Goal: Check status: Check status

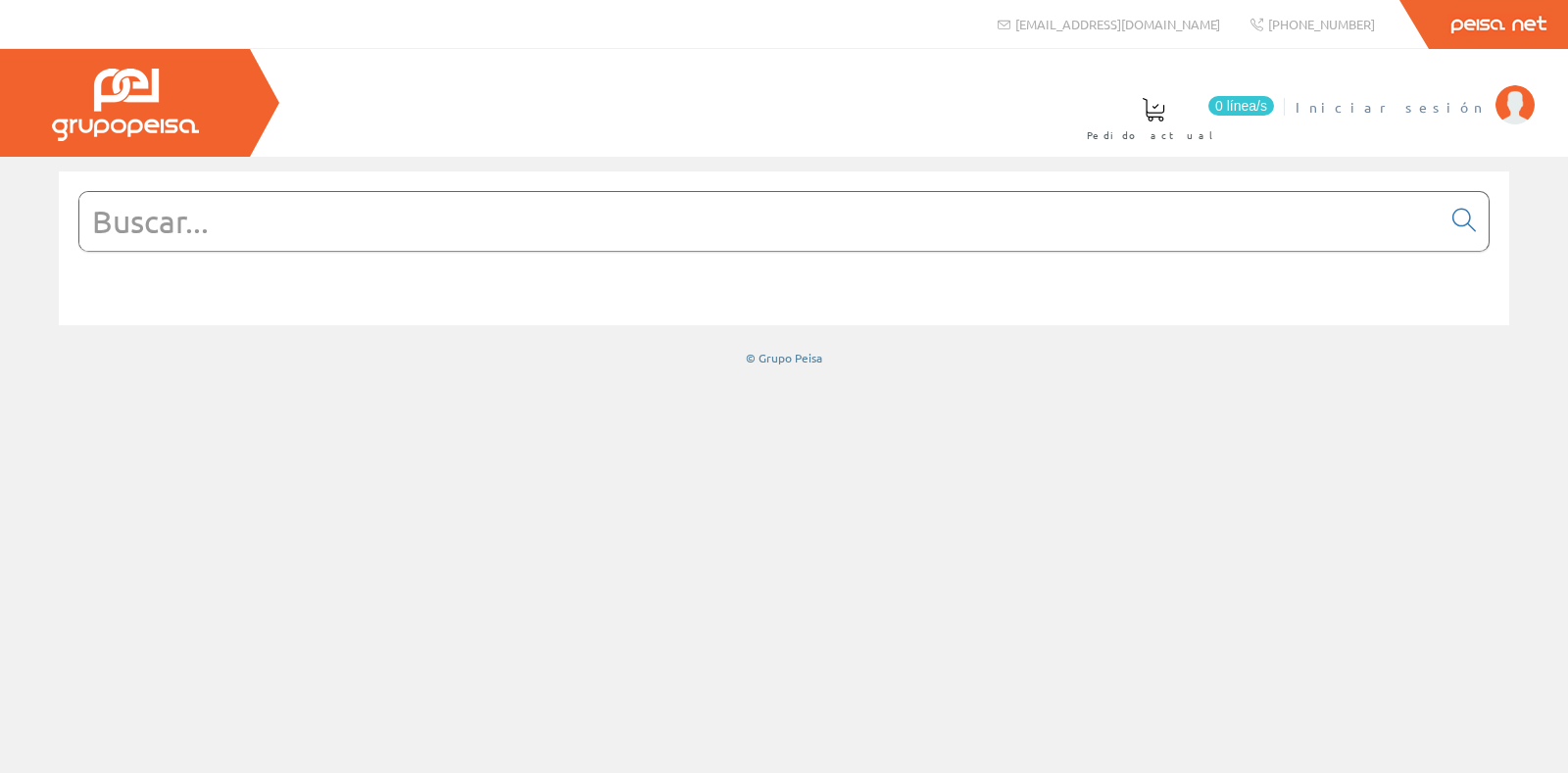
click at [1442, 103] on span "Iniciar sesión" at bounding box center [1390, 106] width 190 height 20
click at [1450, 110] on span "[PERSON_NAME]" at bounding box center [1396, 106] width 179 height 20
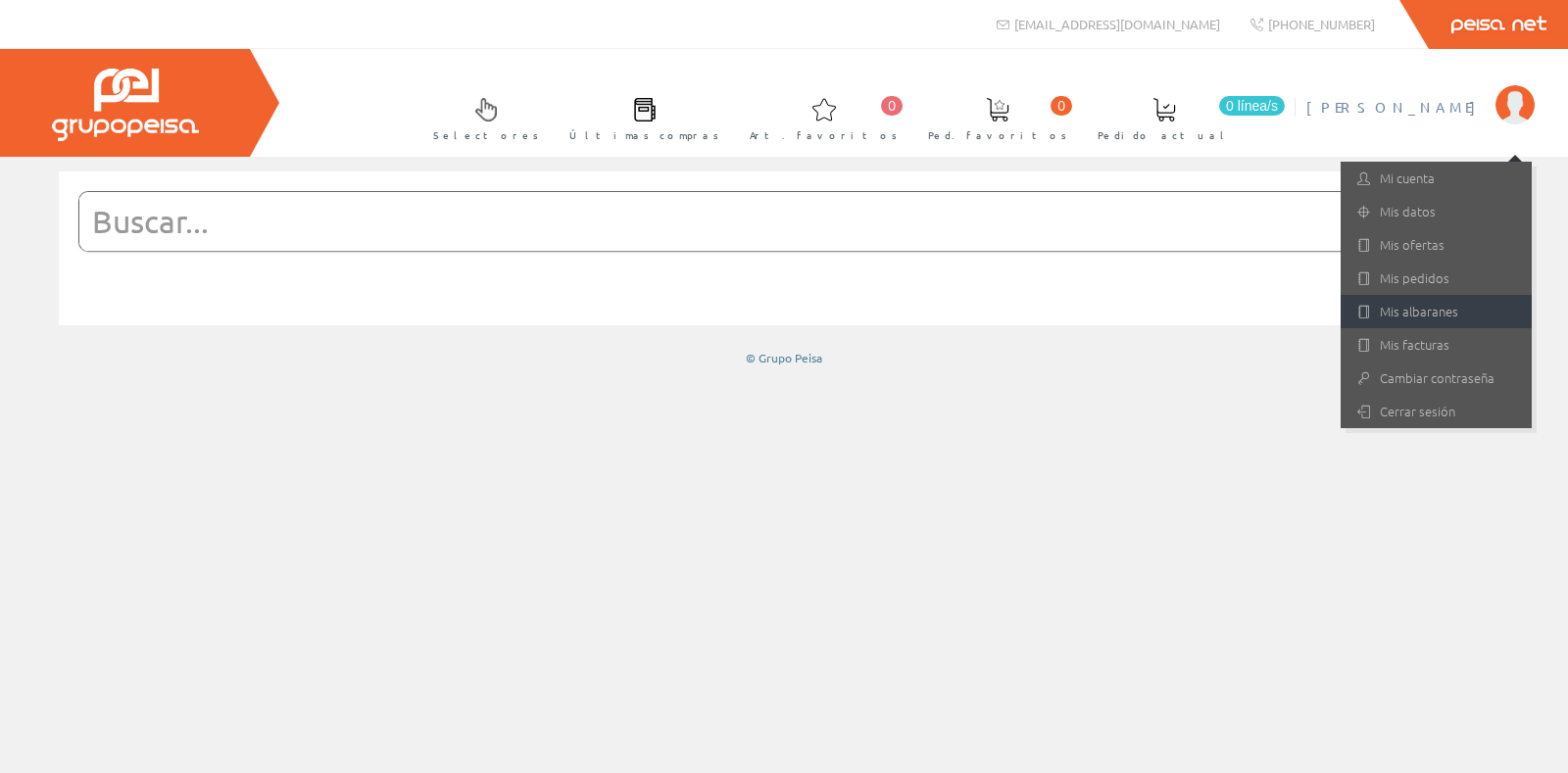
click at [1442, 317] on link "Mis albaranes" at bounding box center [1436, 312] width 191 height 34
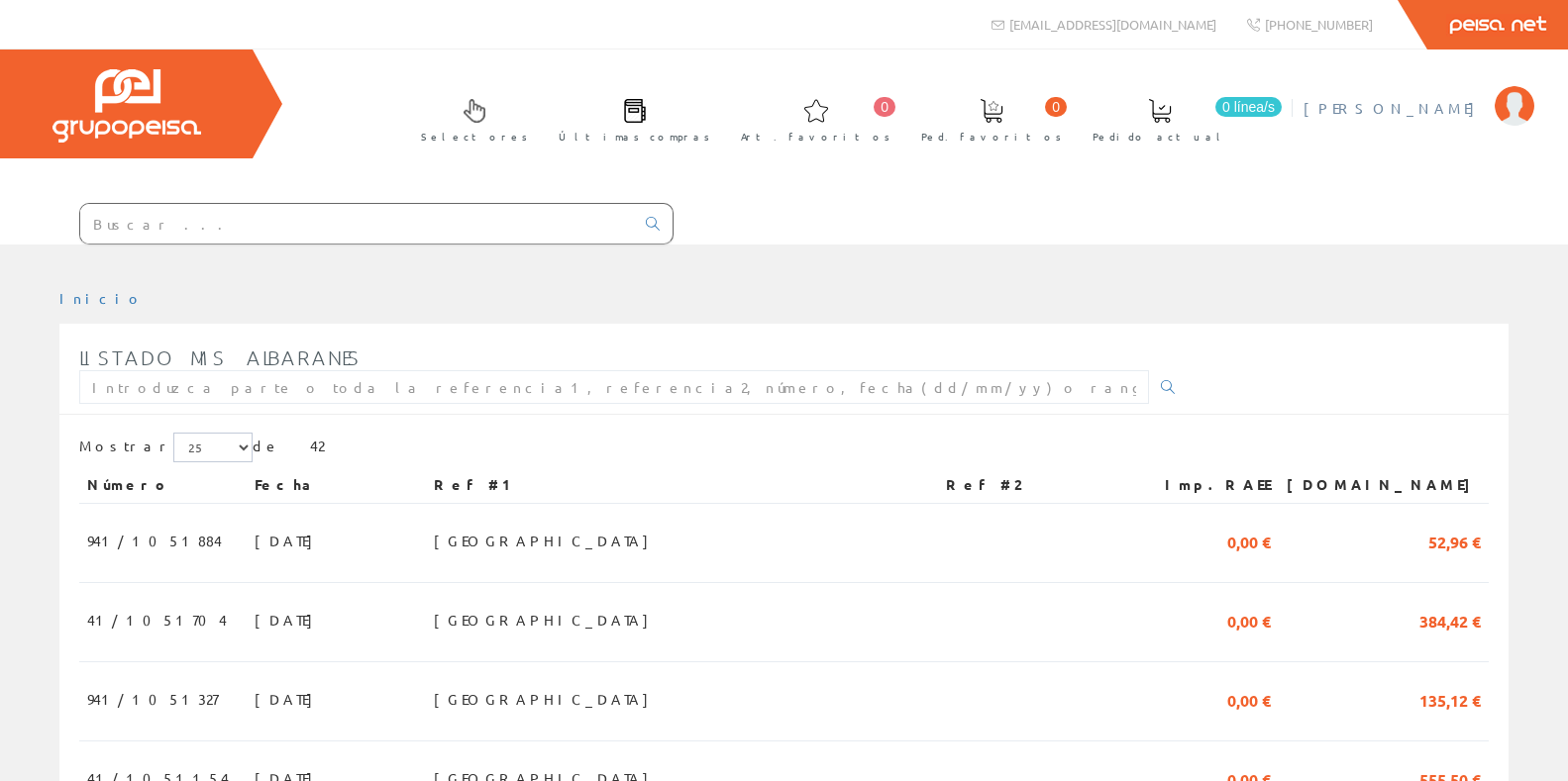
click at [1460, 109] on span "[PERSON_NAME]" at bounding box center [1394, 108] width 181 height 20
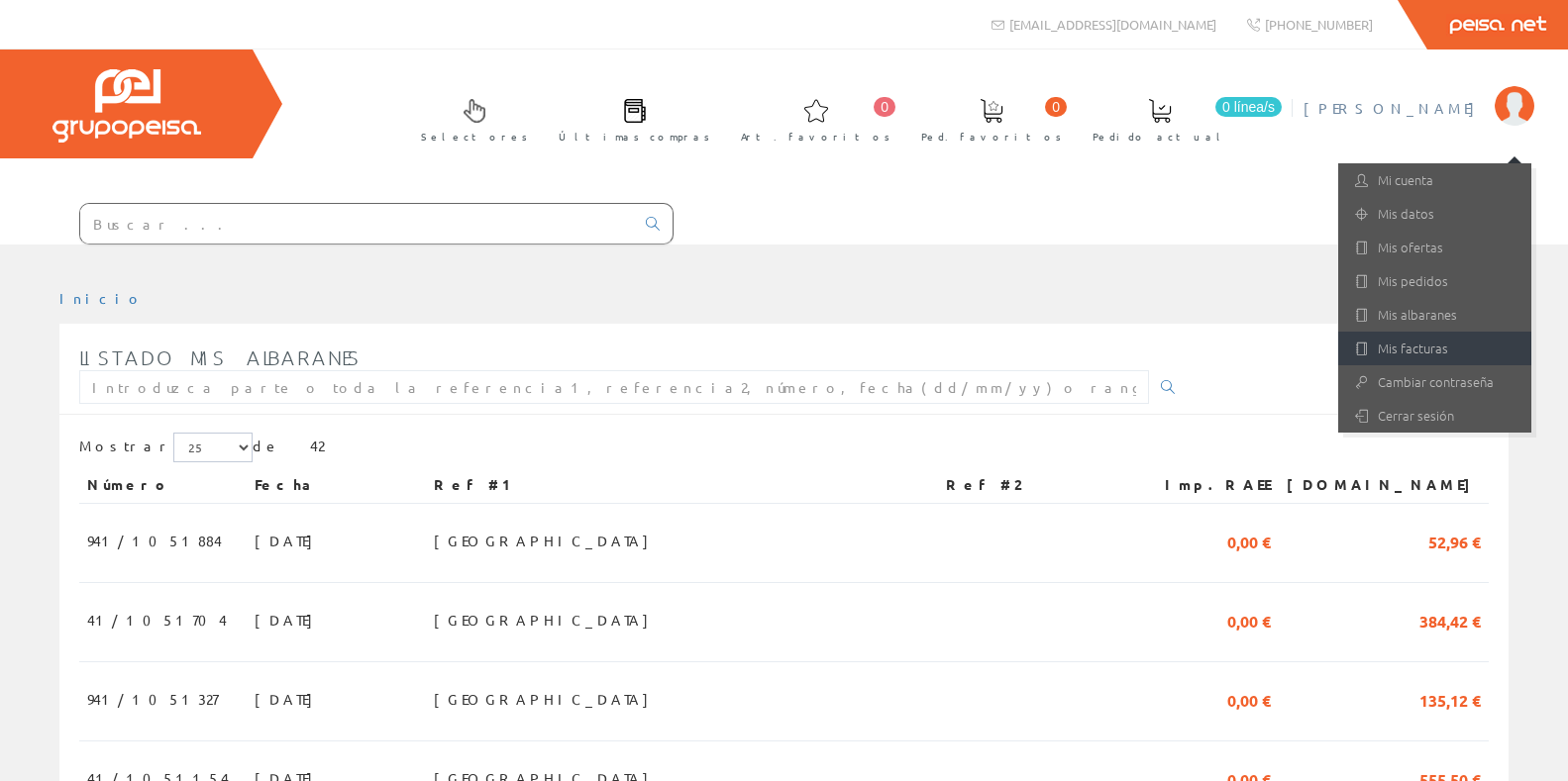
click at [1429, 351] on link "Mis facturas" at bounding box center [1435, 349] width 193 height 34
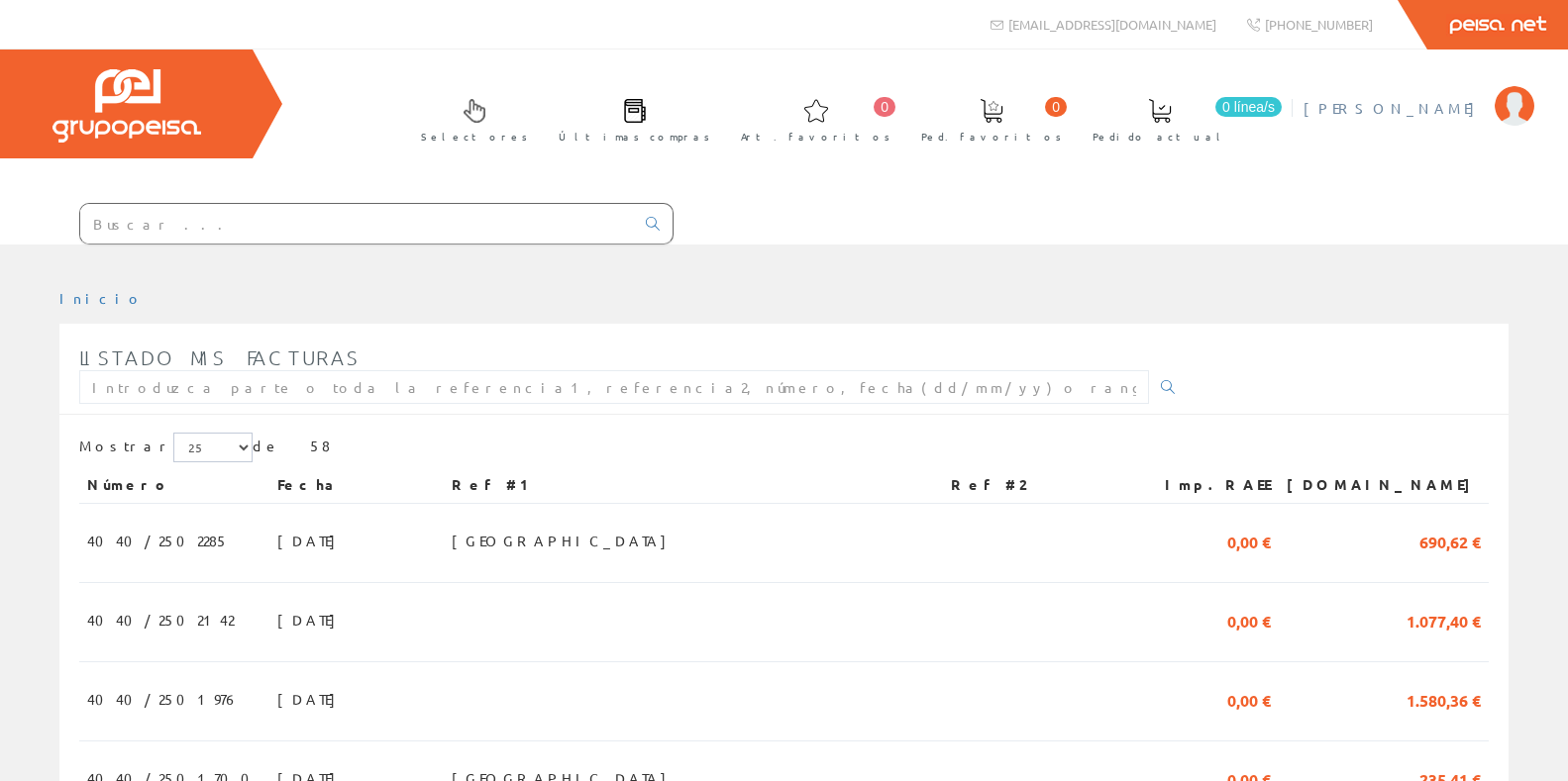
click at [1454, 113] on span "[PERSON_NAME]" at bounding box center [1394, 108] width 181 height 20
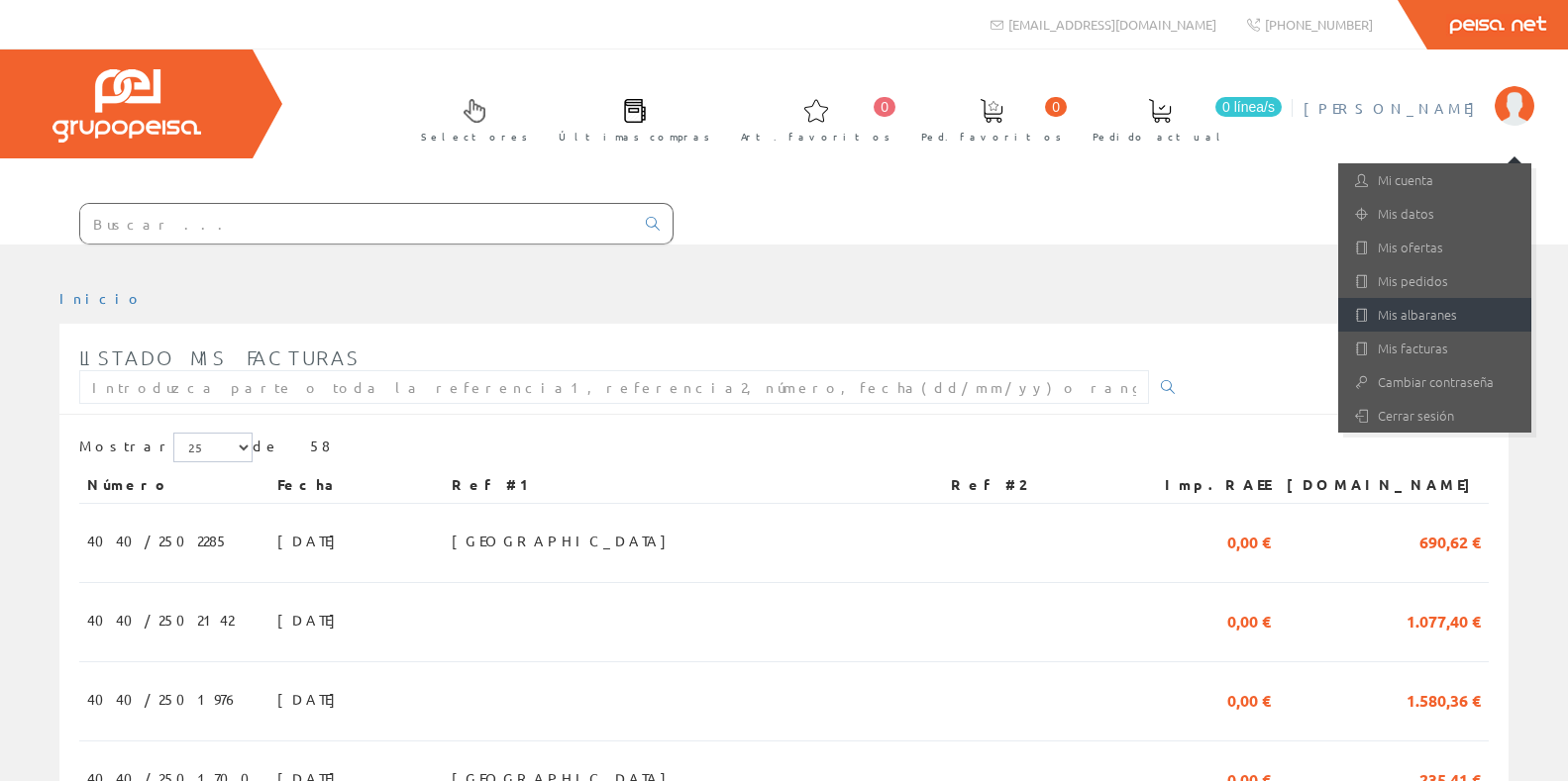
click at [1442, 312] on link "Mis albaranes" at bounding box center [1435, 315] width 193 height 34
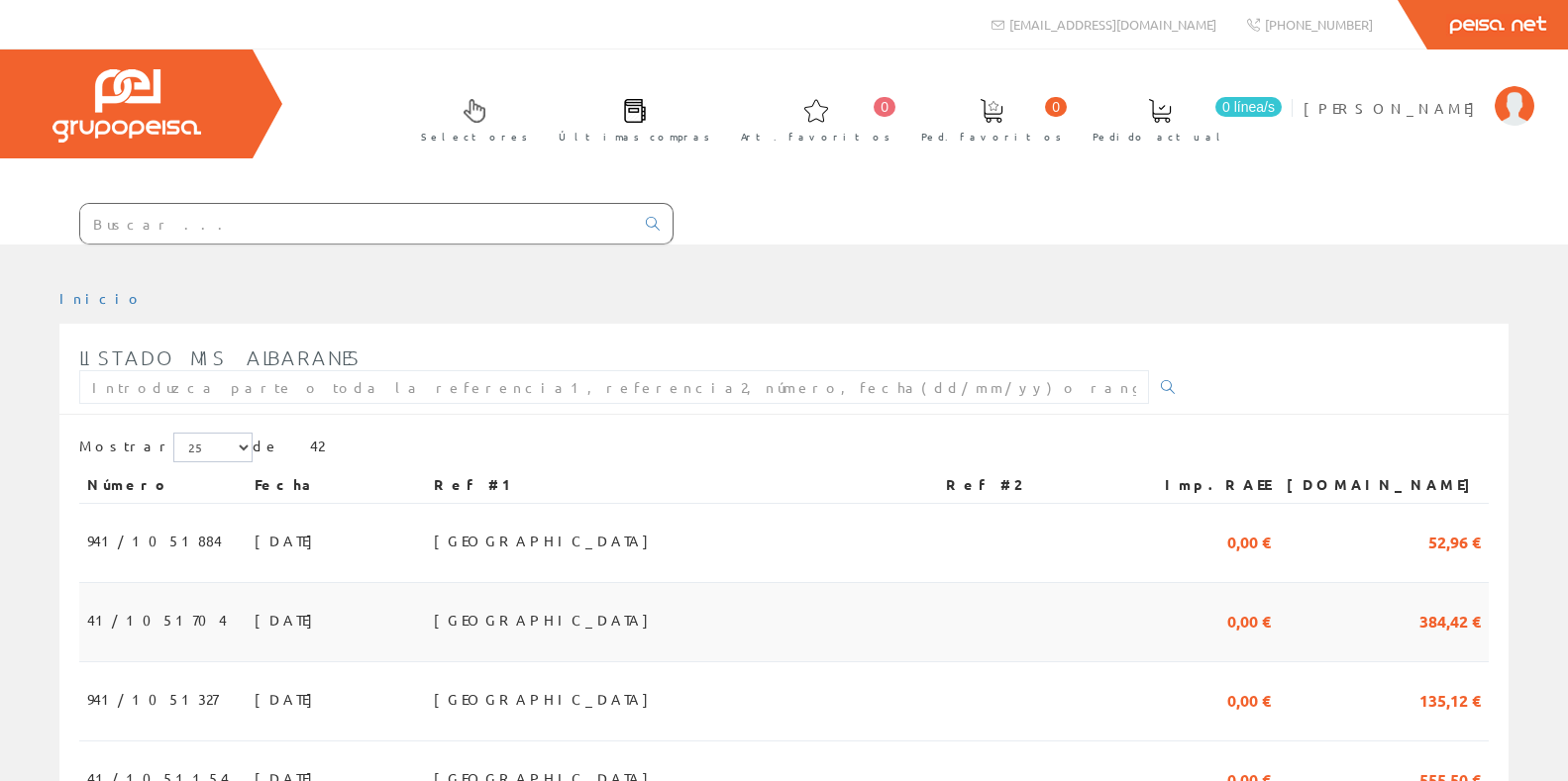
click at [255, 616] on span "[DATE]" at bounding box center [289, 621] width 69 height 34
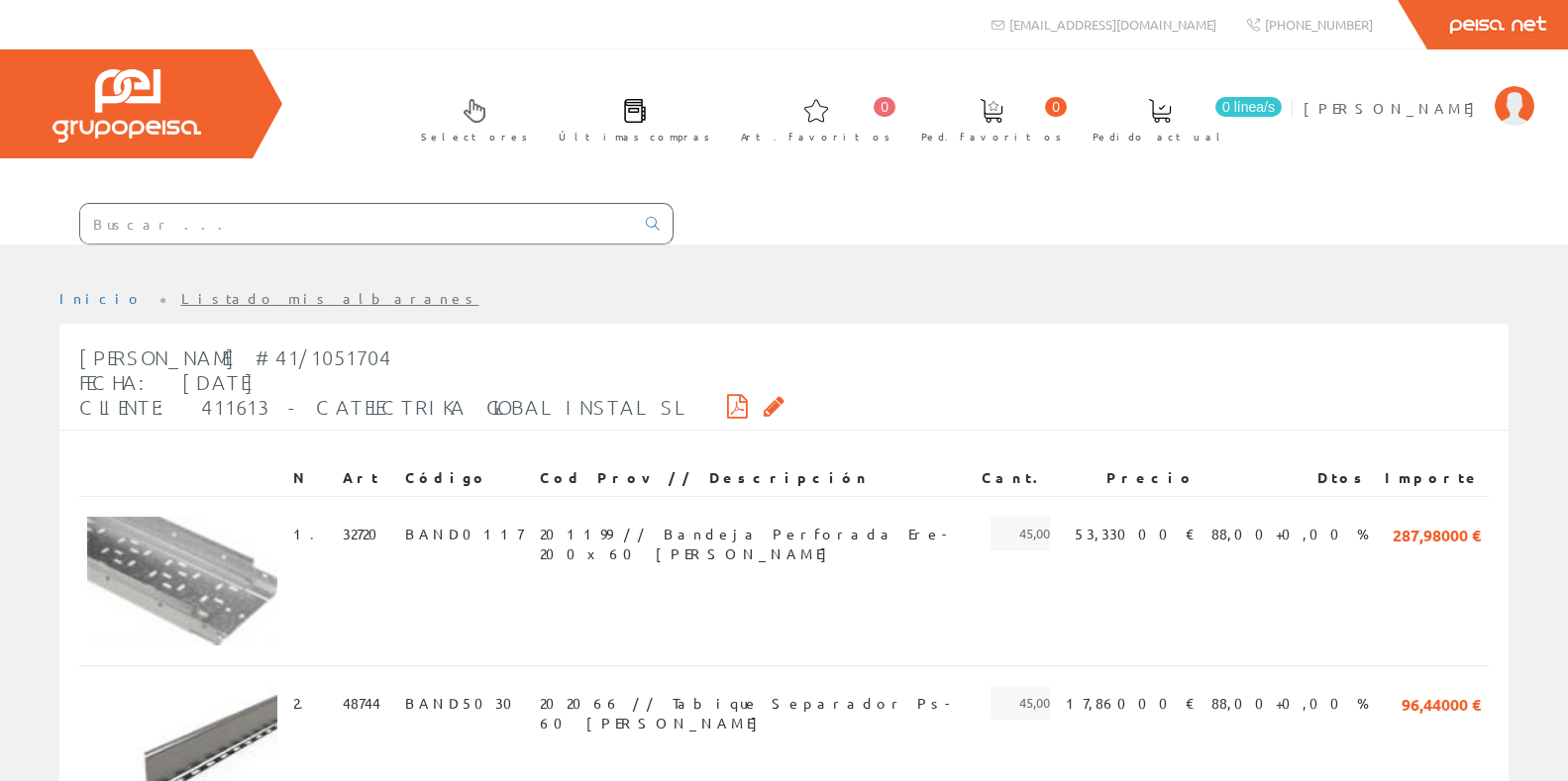
click at [727, 401] on icon at bounding box center [737, 406] width 21 height 14
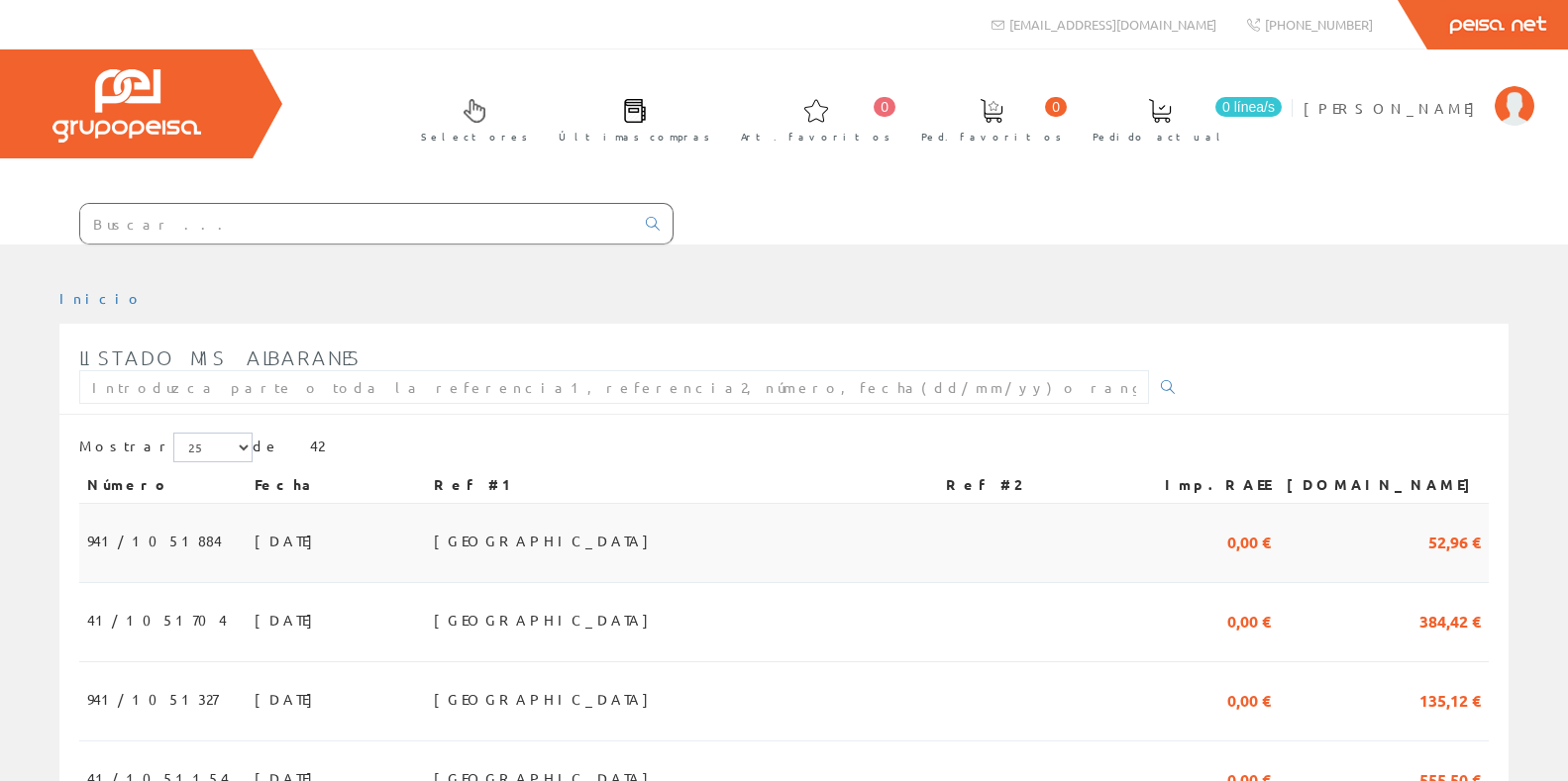
click at [255, 535] on span "[DATE]" at bounding box center [289, 541] width 69 height 34
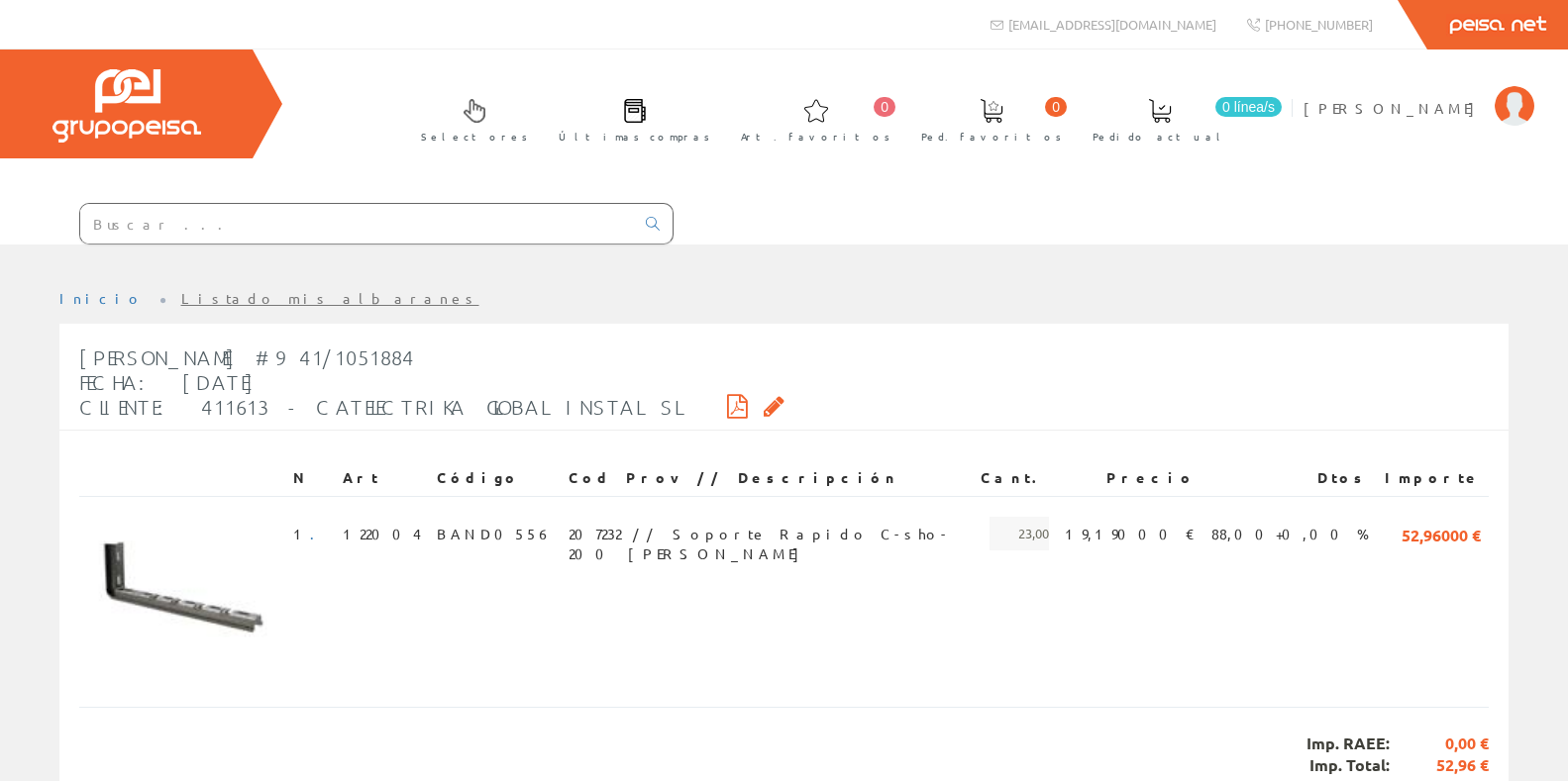
click at [727, 399] on icon at bounding box center [737, 406] width 21 height 14
click at [637, 91] on div "Selectores Últimas compras 0 0" at bounding box center [784, 147] width 1568 height 195
click at [1471, 106] on span "Mario Samso" at bounding box center [1394, 108] width 181 height 20
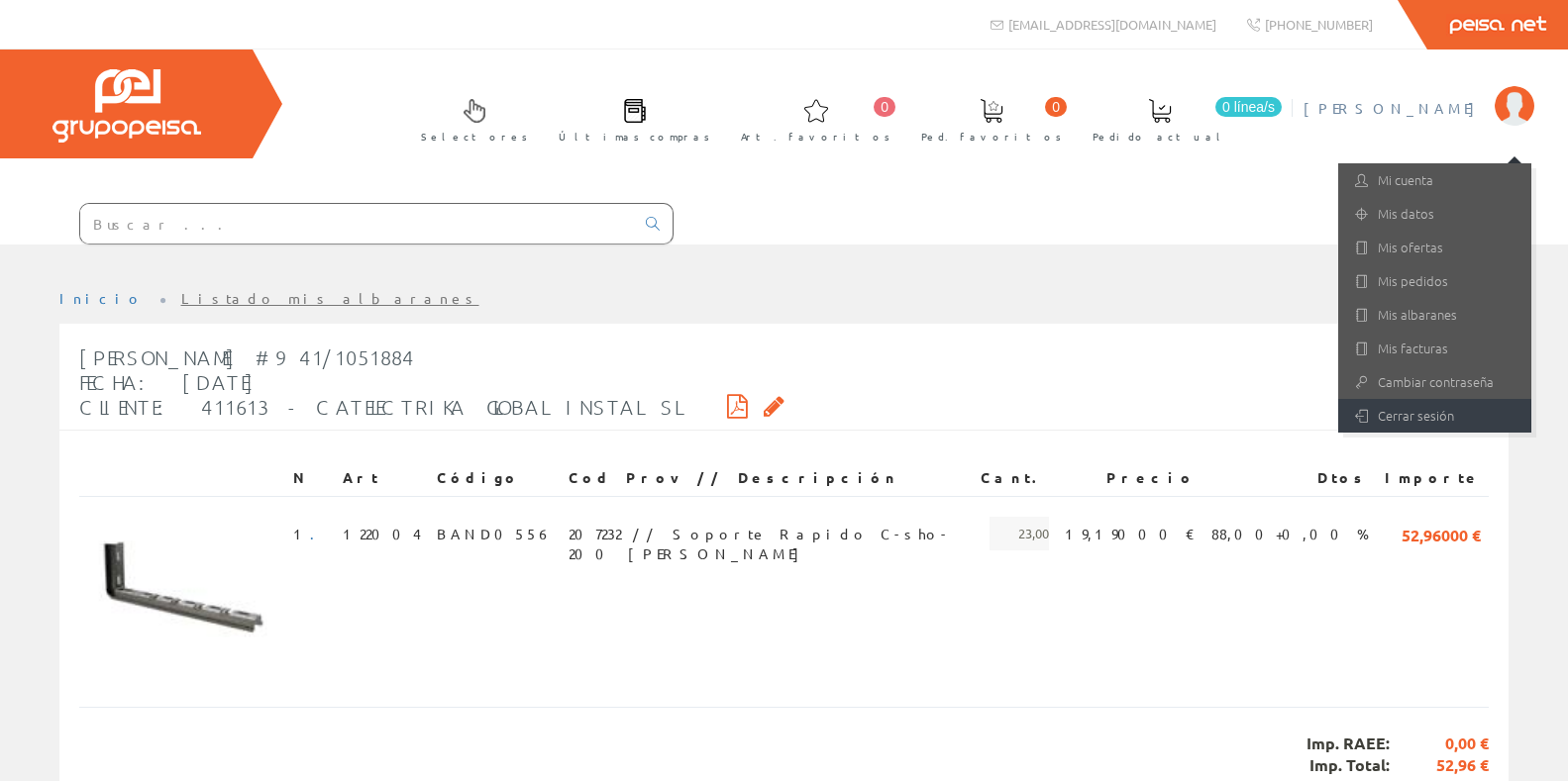
click at [1427, 419] on link "Cerrar sesión" at bounding box center [1435, 416] width 193 height 34
